Goal: Information Seeking & Learning: Learn about a topic

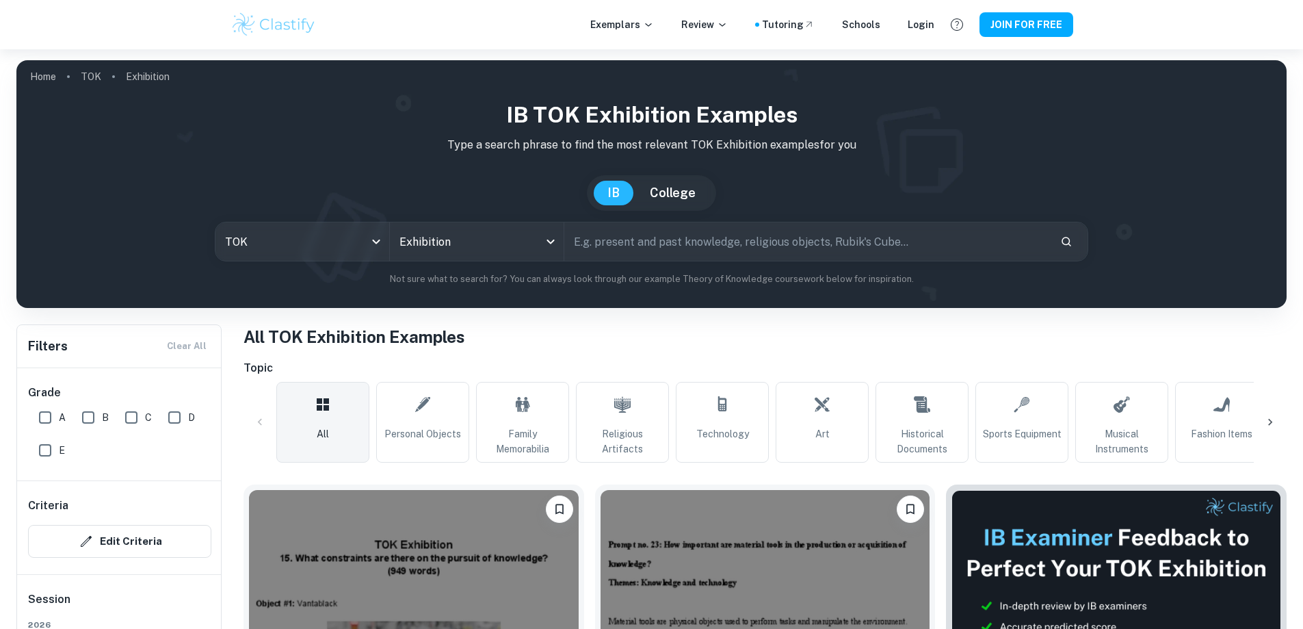
scroll to position [384, 0]
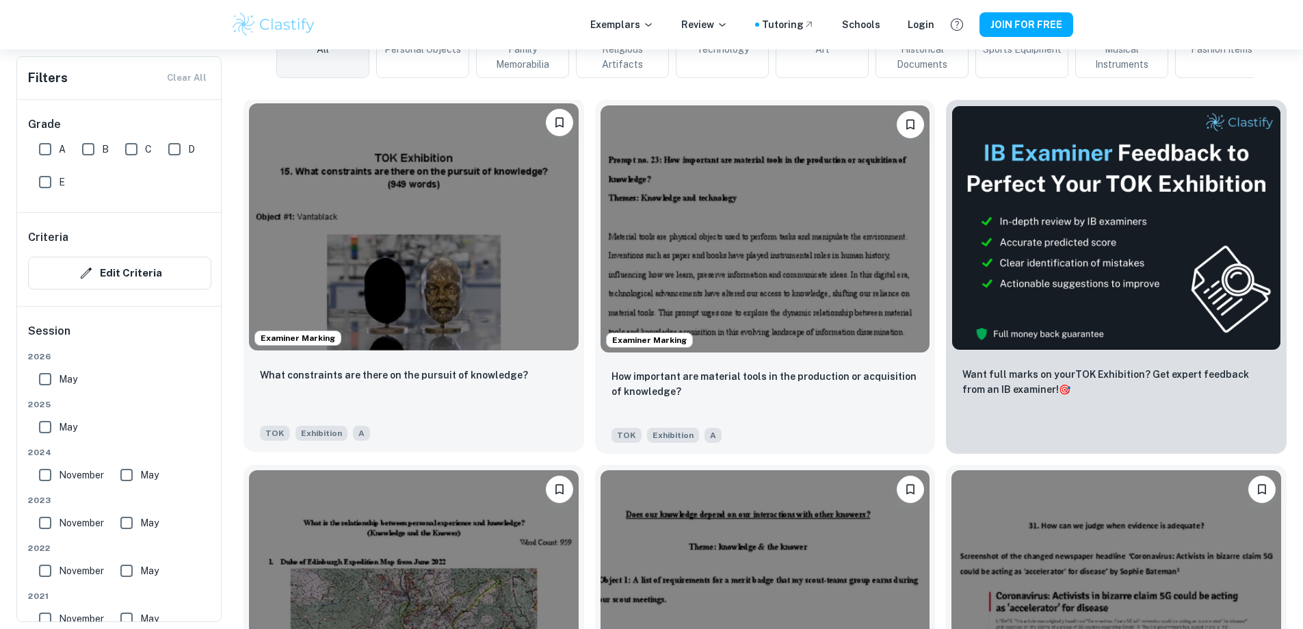
click at [410, 176] on img at bounding box center [414, 226] width 330 height 247
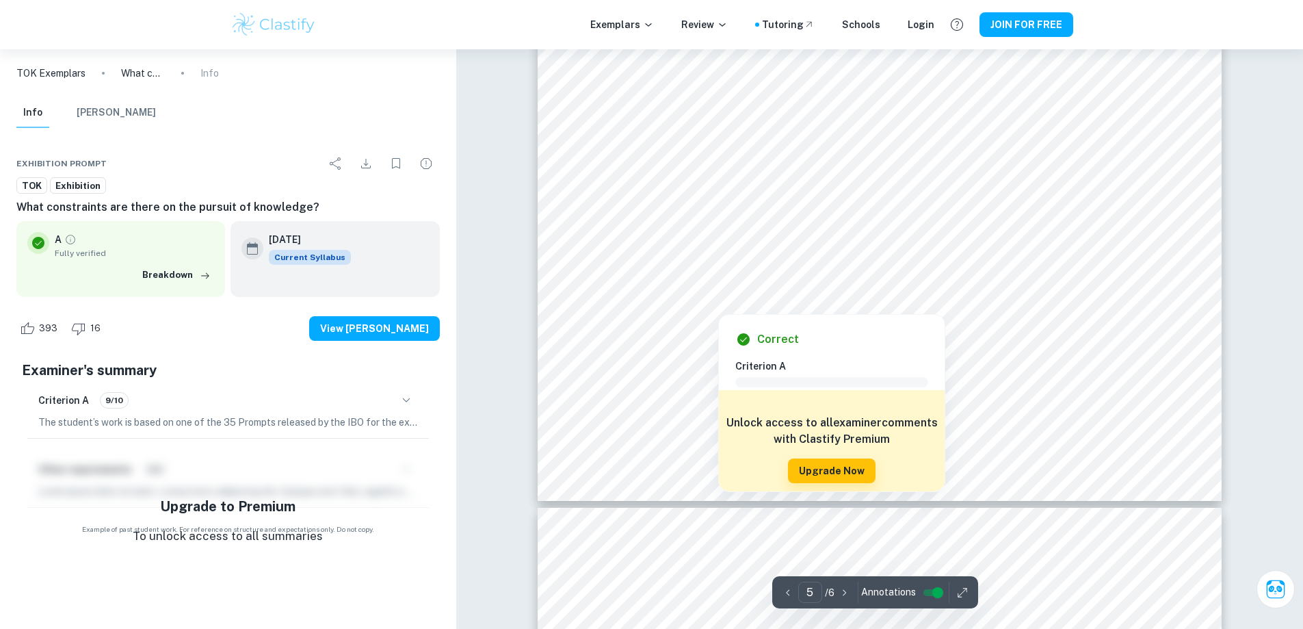
scroll to position [4240, 0]
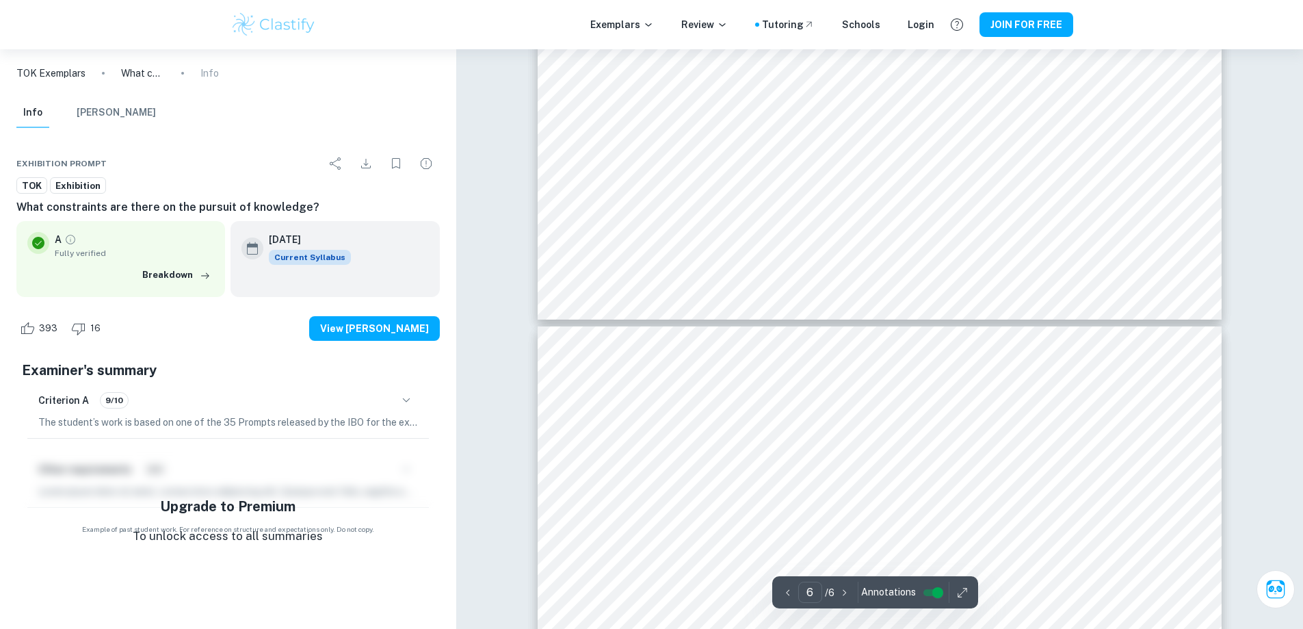
type input "5"
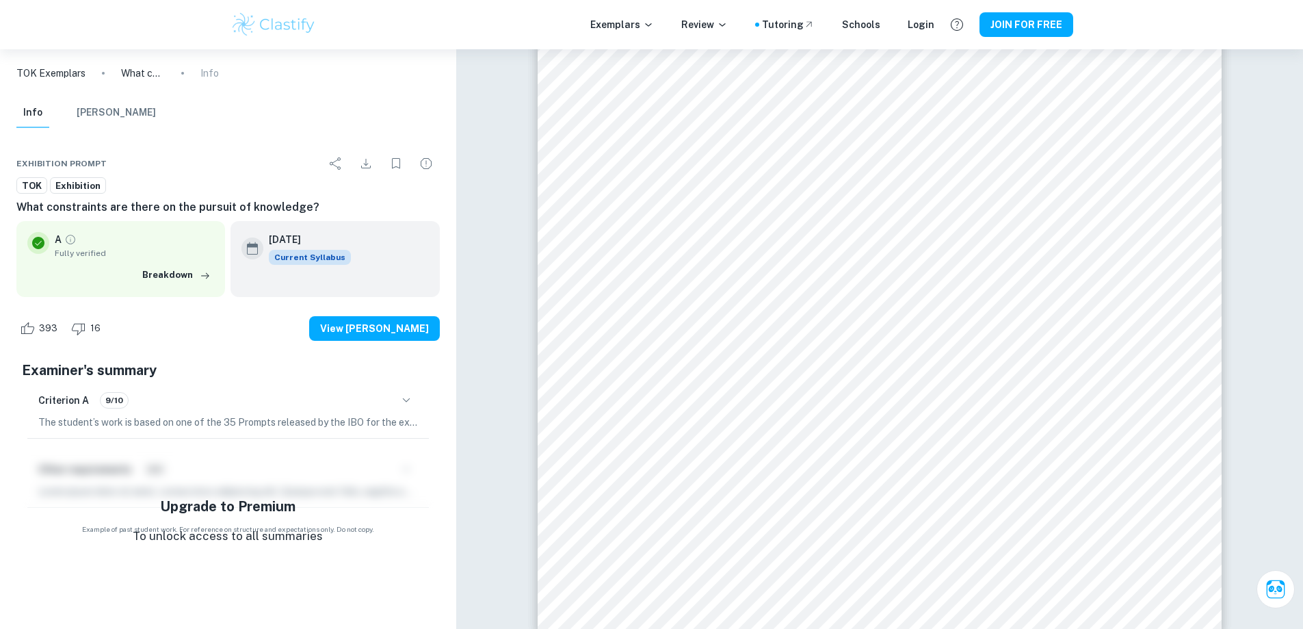
click at [229, 19] on div "Exemplars Review Tutoring Schools Login JOIN FOR FREE" at bounding box center [651, 24] width 875 height 27
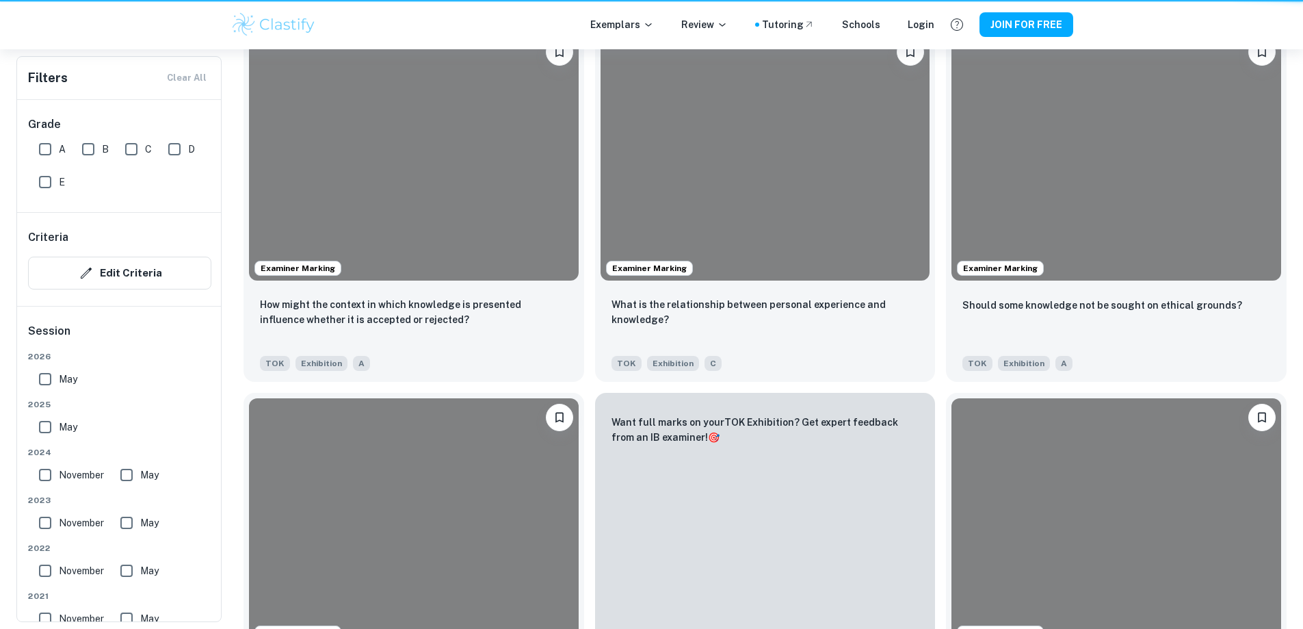
scroll to position [384, 0]
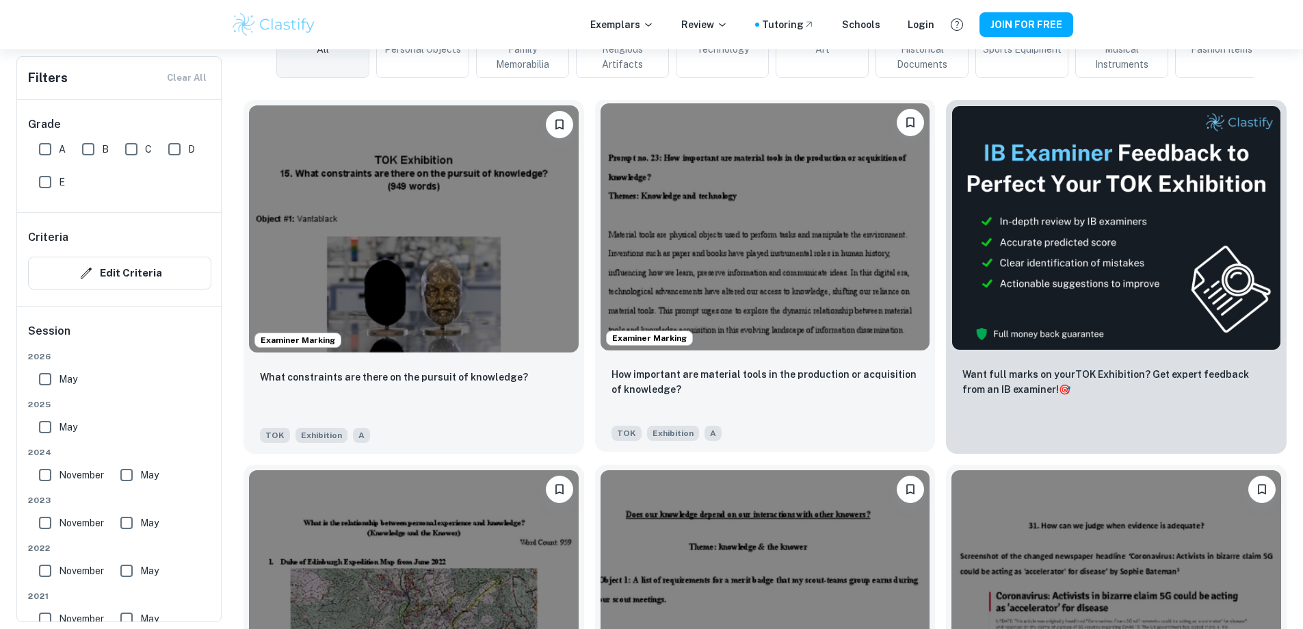
click at [624, 221] on img at bounding box center [765, 226] width 330 height 247
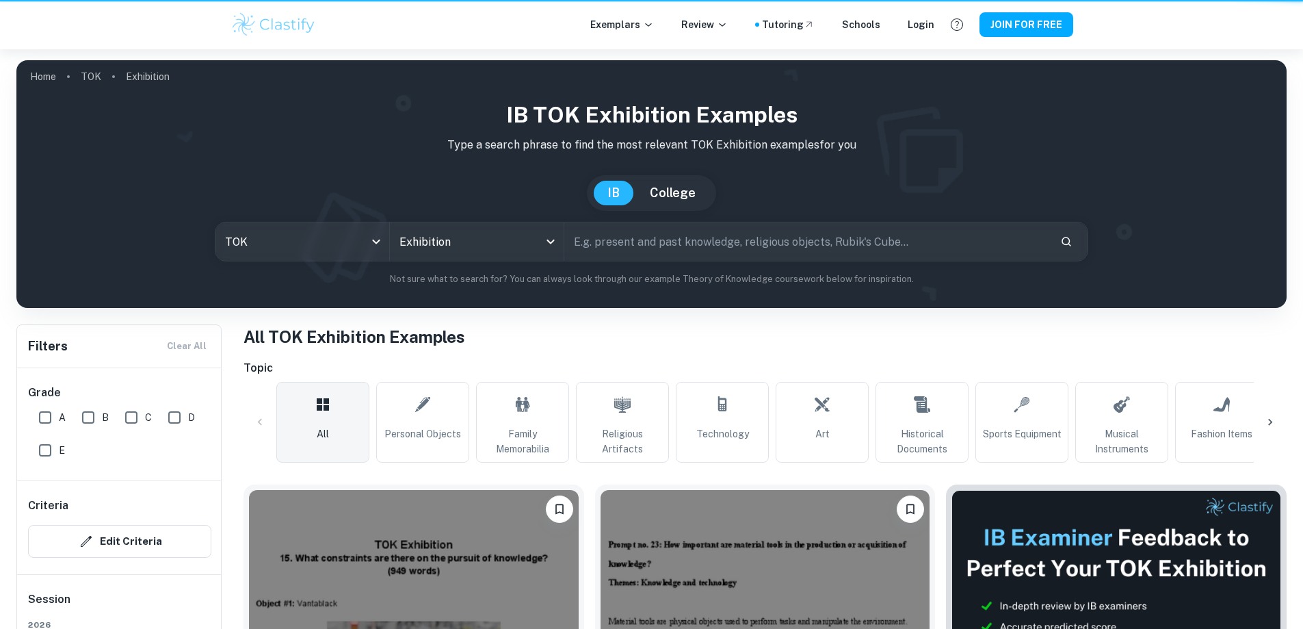
scroll to position [384, 0]
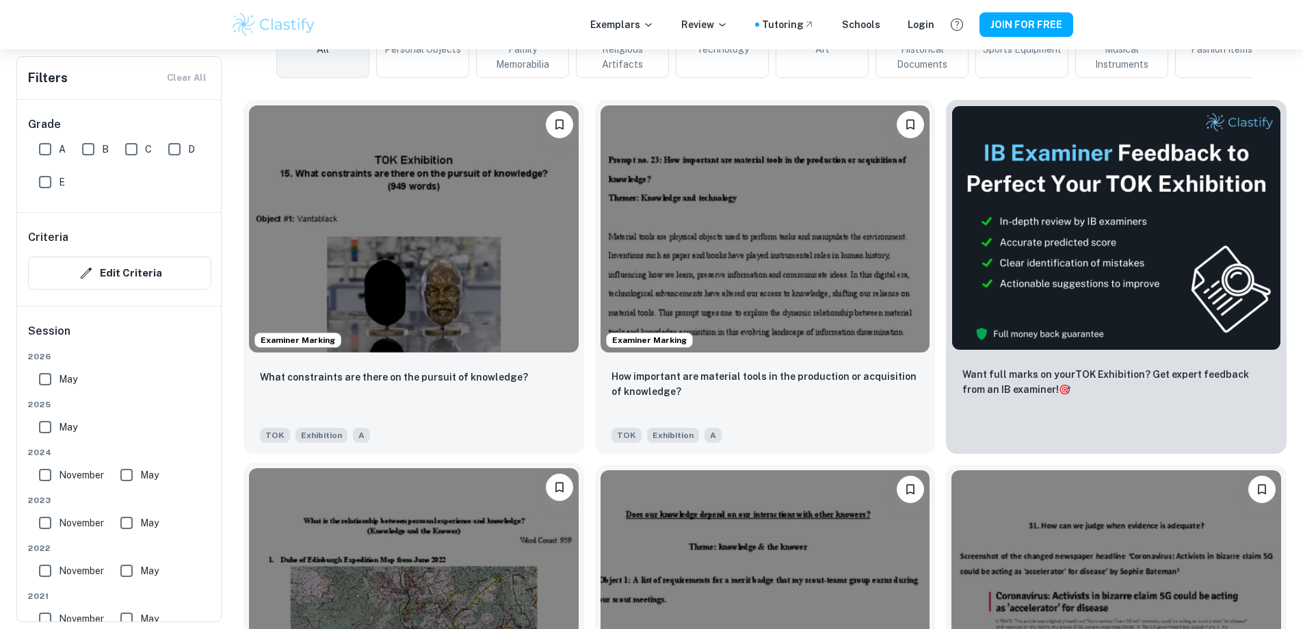
click at [579, 468] on img at bounding box center [414, 591] width 330 height 247
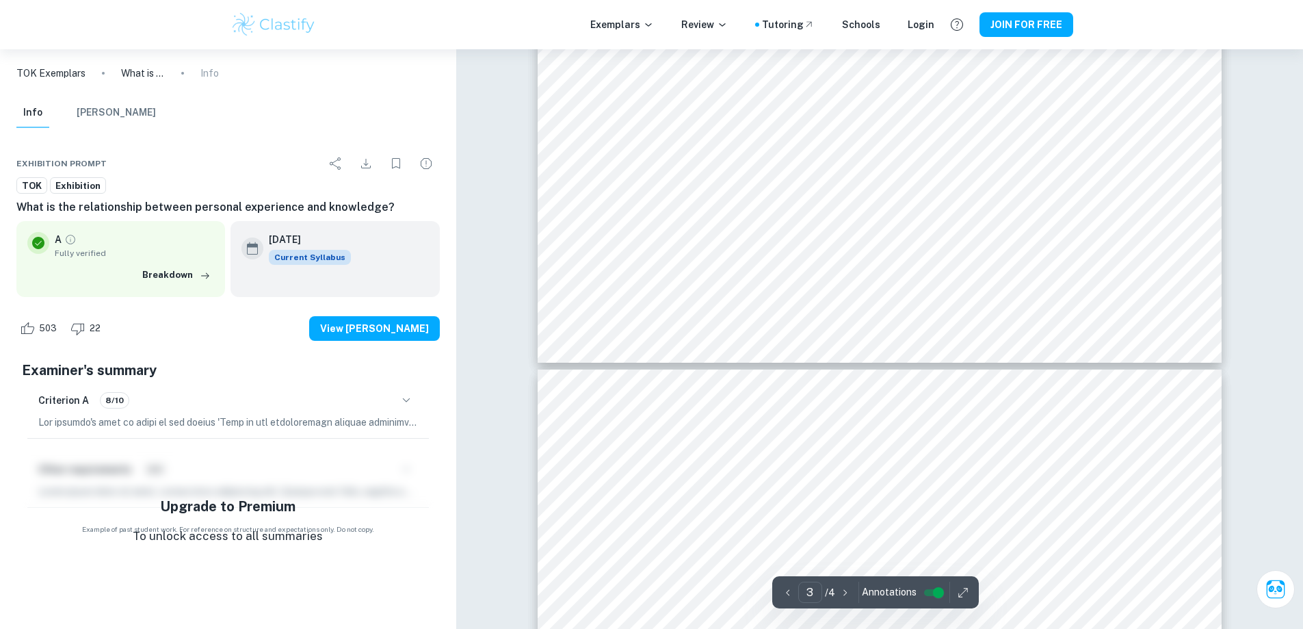
scroll to position [2599, 0]
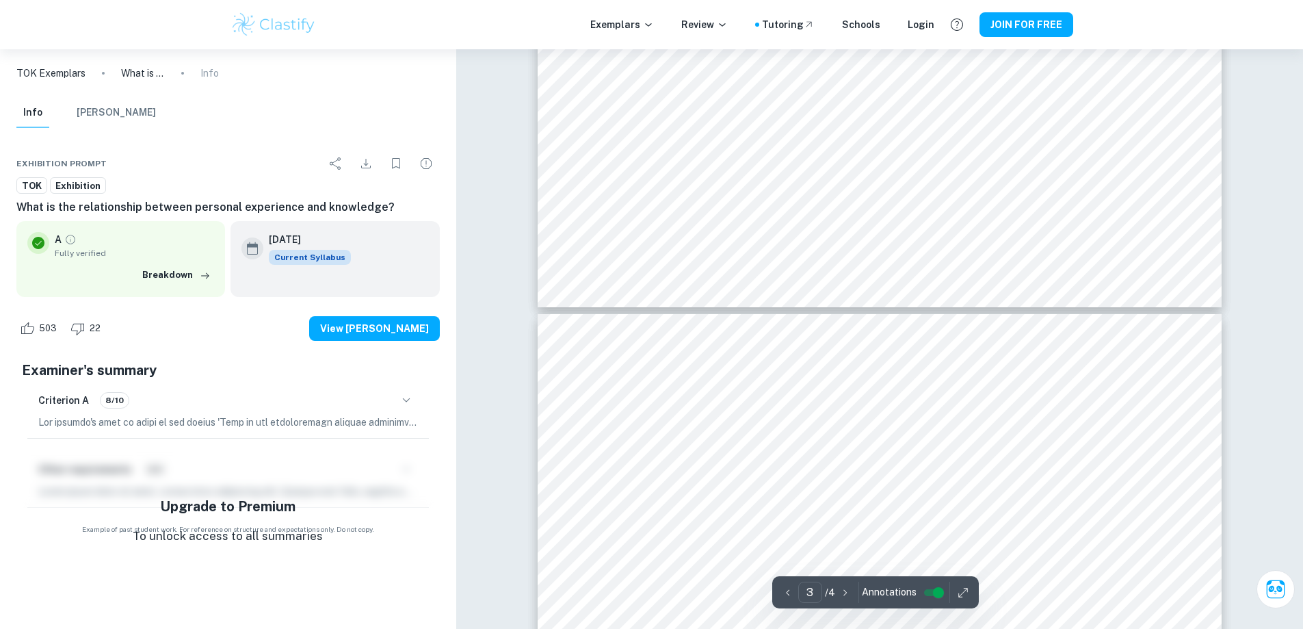
type input "4"
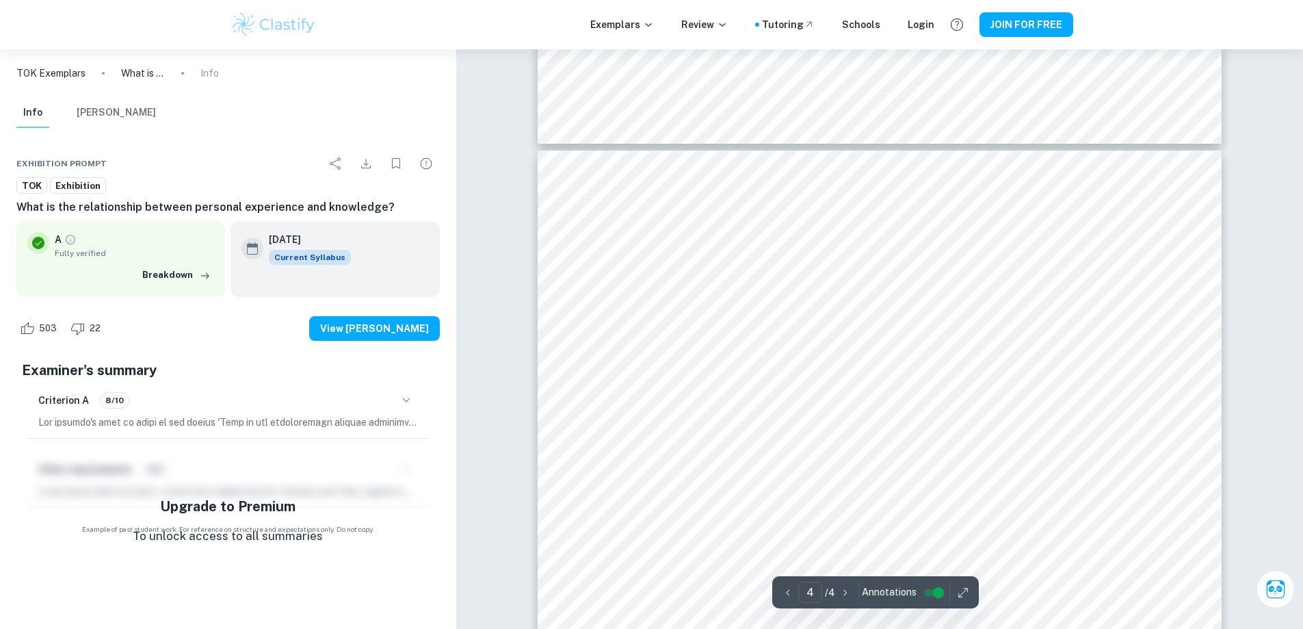
scroll to position [2736, 0]
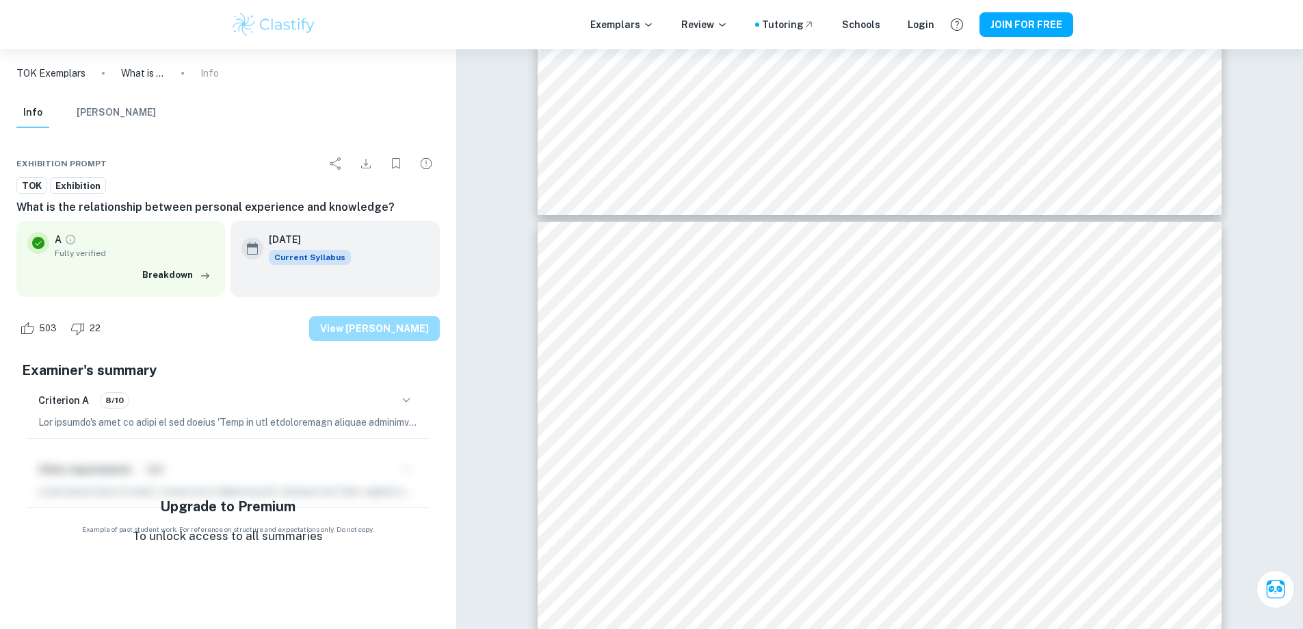
click at [399, 326] on button "View [PERSON_NAME]" at bounding box center [374, 328] width 131 height 25
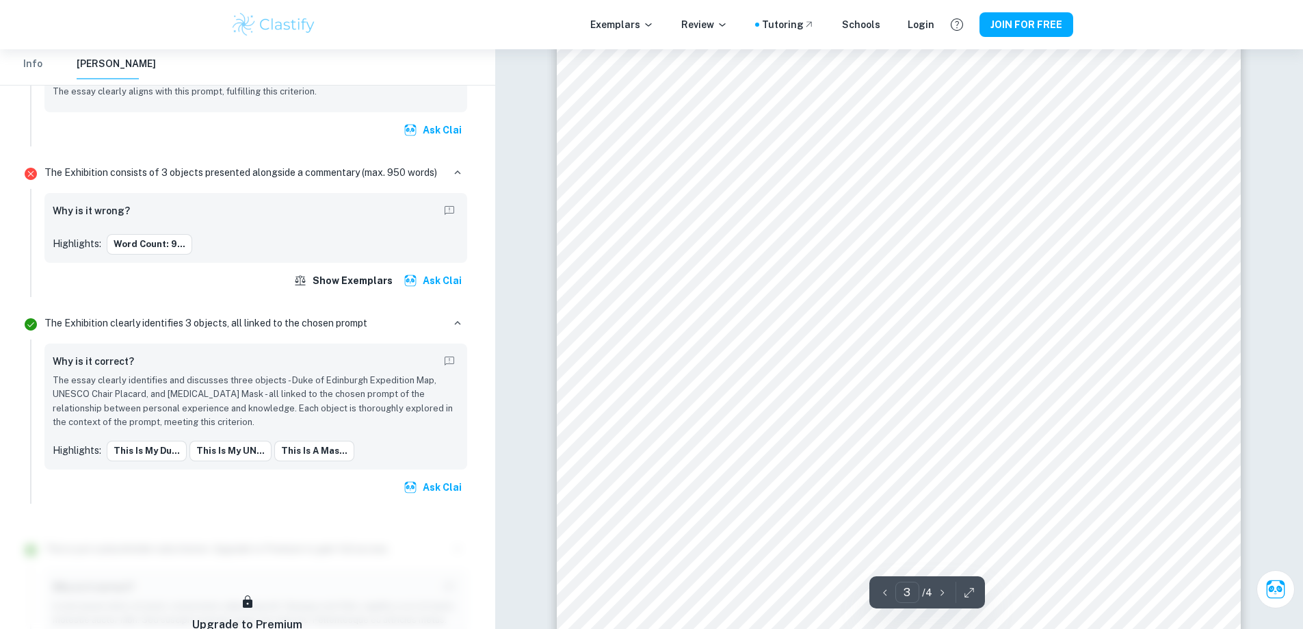
scroll to position [2120, 0]
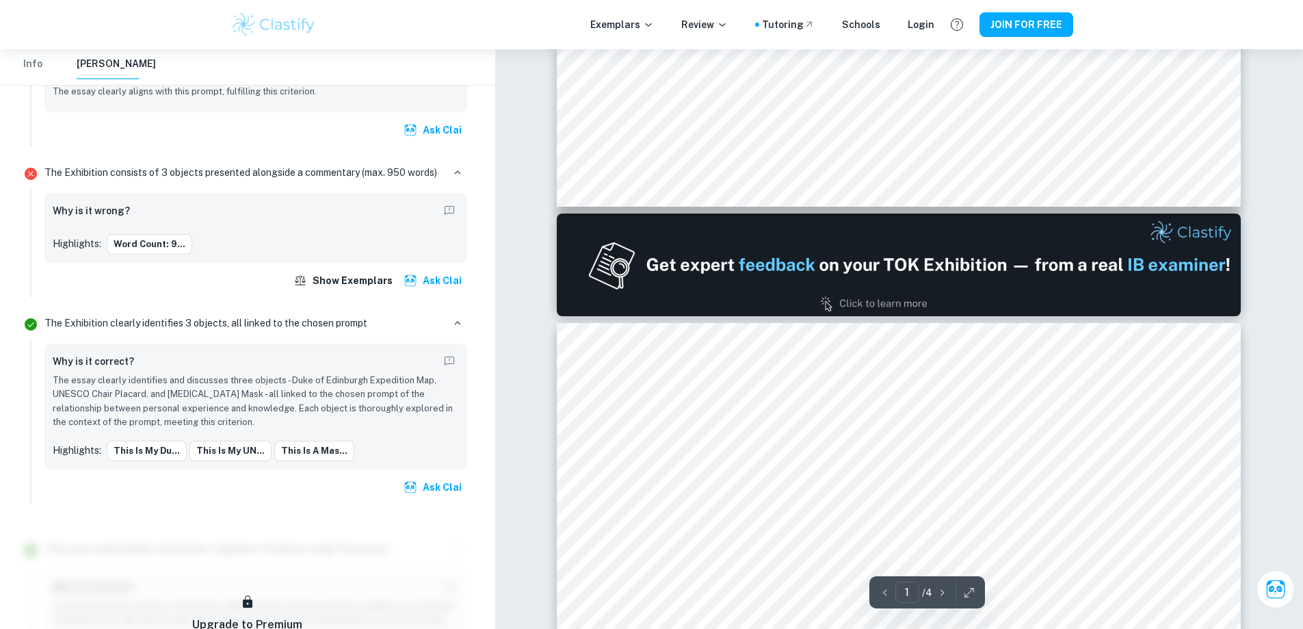
type input "2"
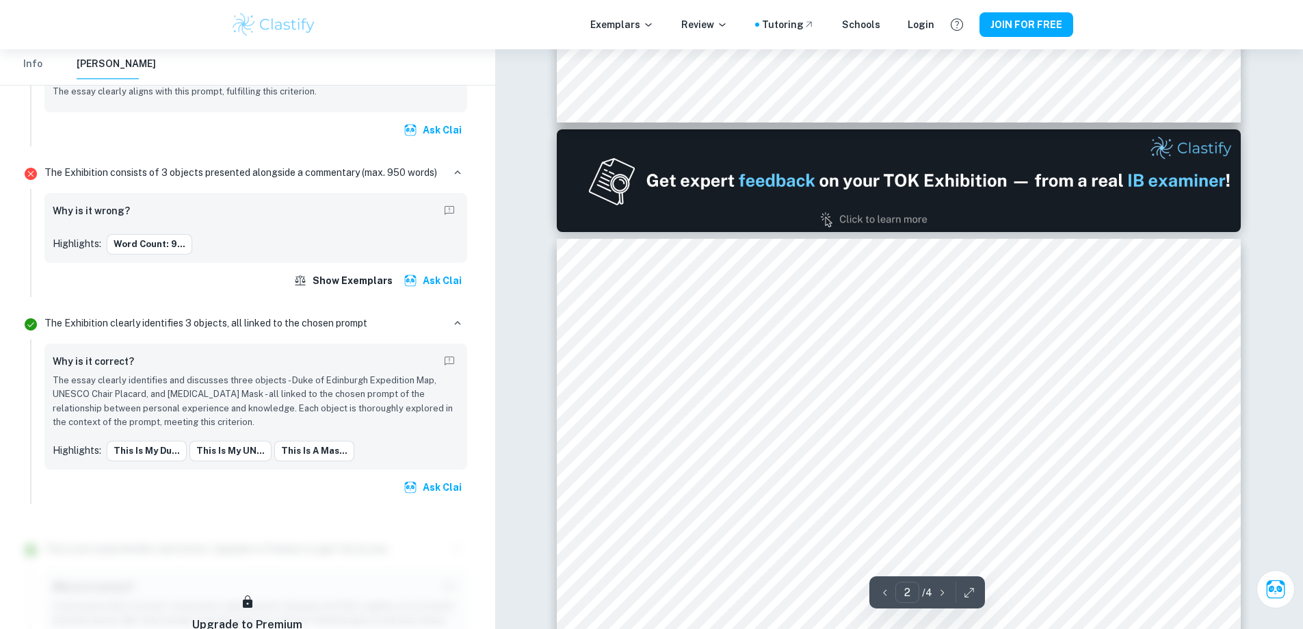
scroll to position [834, 0]
